Goal: Navigation & Orientation: Find specific page/section

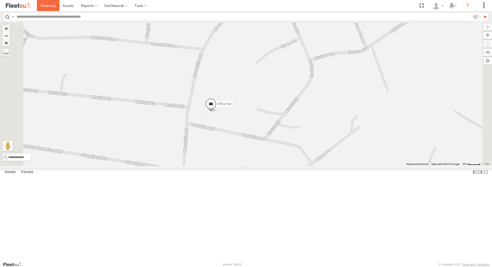
click at [44, 7] on span at bounding box center [47, 5] width 15 height 5
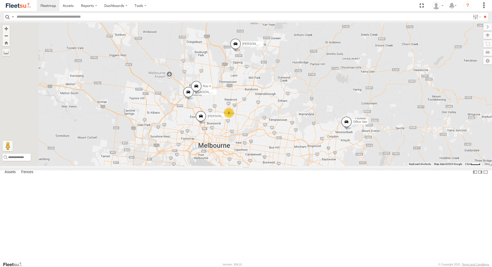
drag, startPoint x: 182, startPoint y: 160, endPoint x: 246, endPoint y: 167, distance: 64.4
click at [206, 124] on span at bounding box center [200, 118] width 11 height 14
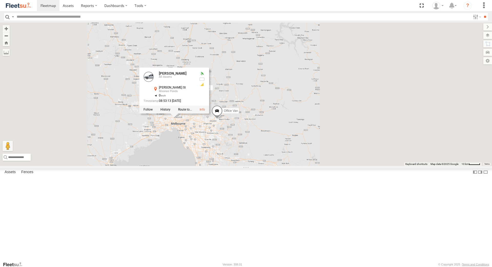
drag, startPoint x: 281, startPoint y: 173, endPoint x: 284, endPoint y: 175, distance: 3.4
click at [283, 165] on div "Office Van [PERSON_NAME] [PERSON_NAME] [PERSON_NAME] 4 [PERSON_NAME] All Assets…" at bounding box center [246, 94] width 492 height 143
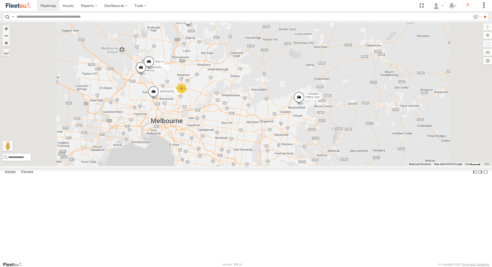
drag, startPoint x: 238, startPoint y: 141, endPoint x: 261, endPoint y: 169, distance: 36.5
click at [265, 165] on div "Office Van [PERSON_NAME] [PERSON_NAME] [PERSON_NAME] Rav 4 2" at bounding box center [246, 94] width 492 height 143
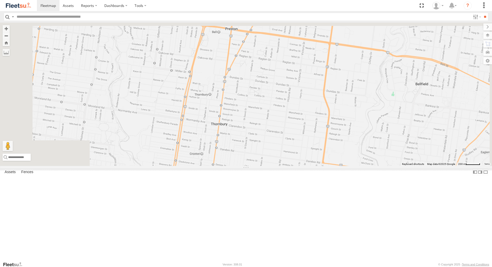
drag, startPoint x: 236, startPoint y: 102, endPoint x: 279, endPoint y: 234, distance: 138.1
click at [286, 165] on div "Office Van [PERSON_NAME] [PERSON_NAME] [PERSON_NAME] Rav 4" at bounding box center [246, 94] width 492 height 143
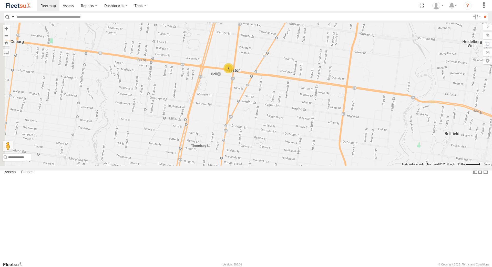
drag, startPoint x: 270, startPoint y: 130, endPoint x: 272, endPoint y: 175, distance: 45.6
click at [272, 165] on div "Office Van [PERSON_NAME] [PERSON_NAME] [PERSON_NAME] Rav 4 2" at bounding box center [246, 94] width 492 height 143
